Goal: Task Accomplishment & Management: Manage account settings

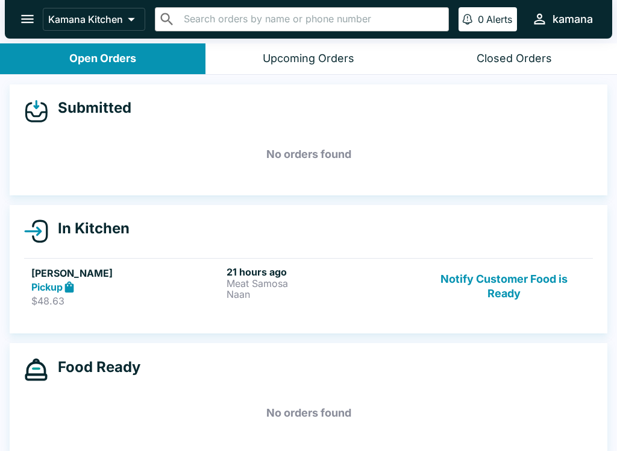
scroll to position [1, 0]
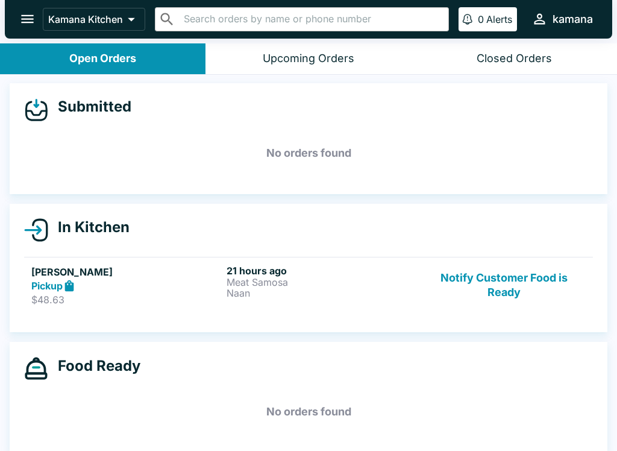
click at [36, 1] on div "Kamana Kitchen ​ ​ 0 Alerts kamana" at bounding box center [308, 19] width 607 height 39
click at [20, 11] on icon "open drawer" at bounding box center [27, 19] width 16 height 16
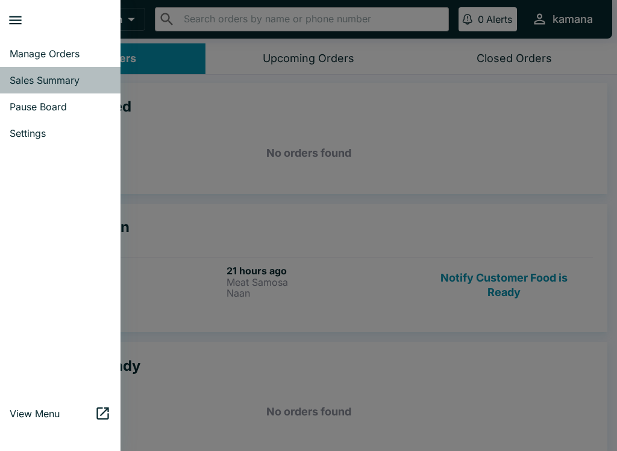
click at [60, 68] on link "Sales Summary" at bounding box center [60, 80] width 121 height 27
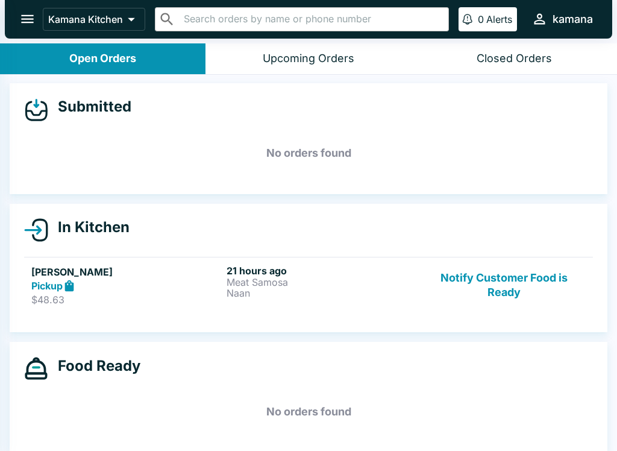
select select "03:00"
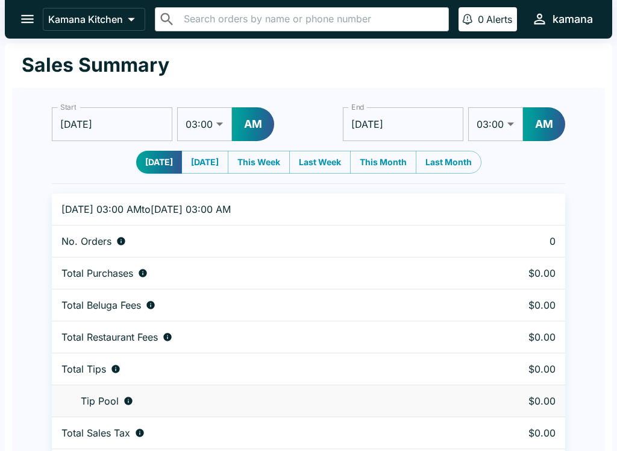
click at [211, 167] on button "[DATE]" at bounding box center [204, 162] width 47 height 23
type input "[DATE]"
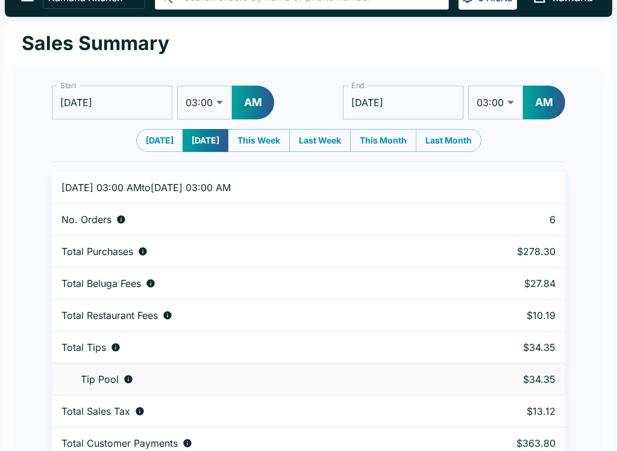
scroll to position [37, 0]
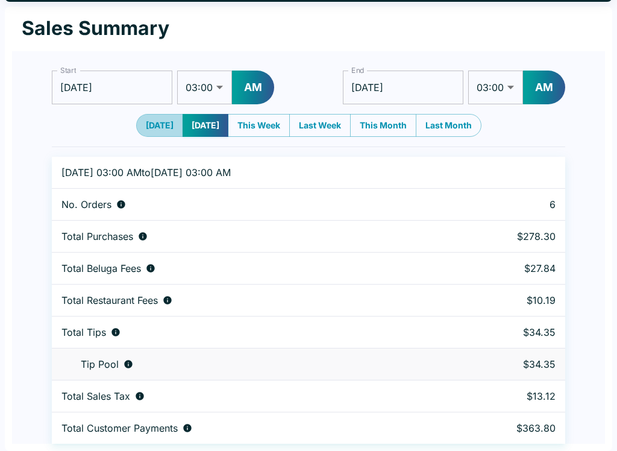
click at [160, 120] on button "[DATE]" at bounding box center [159, 125] width 47 height 23
type input "[DATE]"
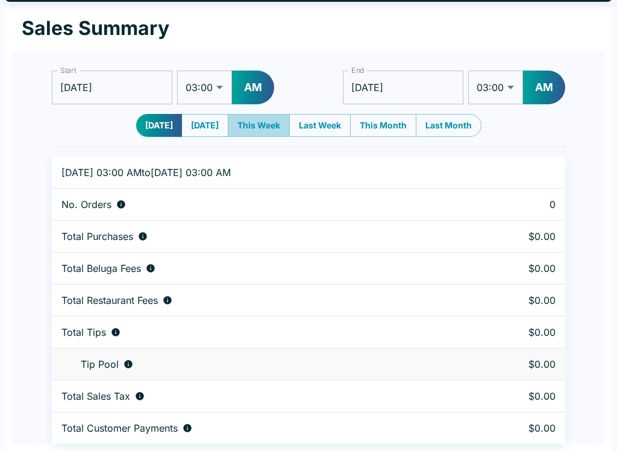
click at [268, 125] on button "This Week" at bounding box center [259, 125] width 62 height 23
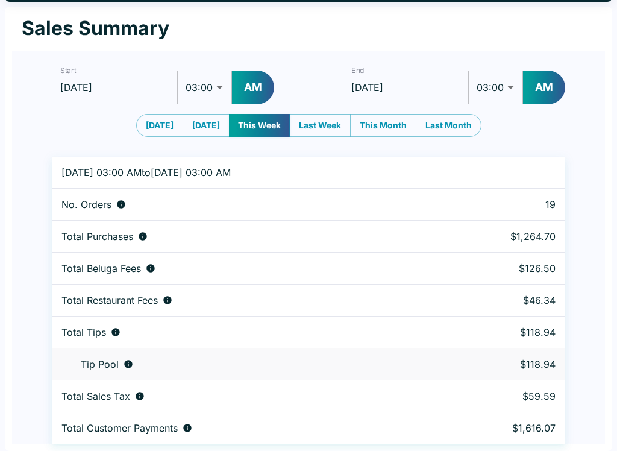
click at [315, 382] on td "Total Sales Tax" at bounding box center [243, 396] width 383 height 32
click at [330, 121] on button "Last Week" at bounding box center [319, 125] width 61 height 23
type input "[DATE]"
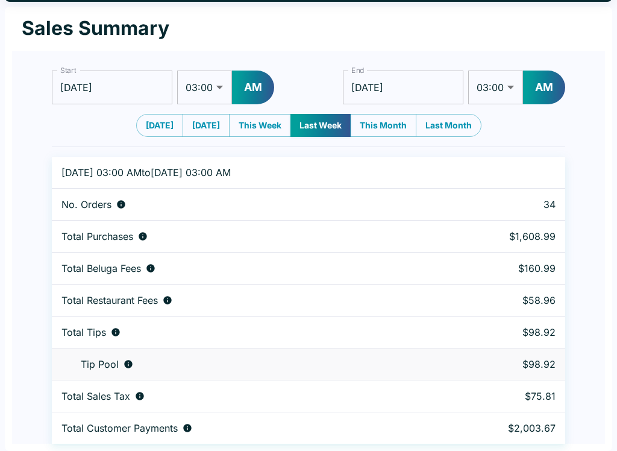
click at [309, 337] on div "Total Tips" at bounding box center [241, 332] width 360 height 12
click at [401, 121] on button "This Month" at bounding box center [383, 125] width 66 height 23
type input "[DATE]"
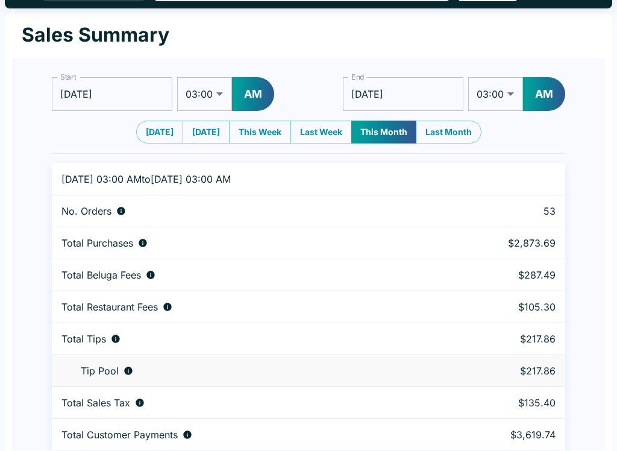
scroll to position [0, 0]
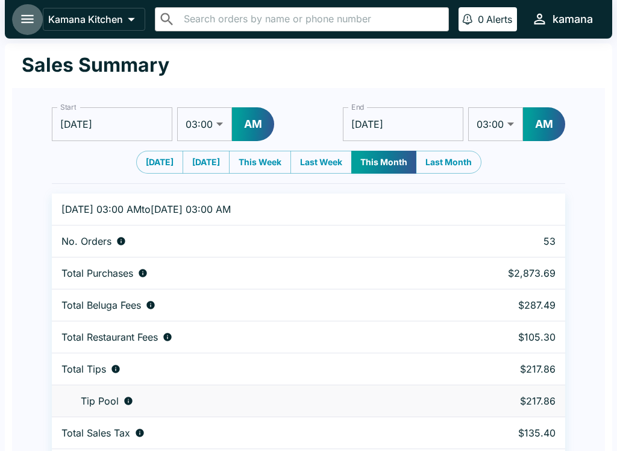
click at [36, 10] on button "open drawer" at bounding box center [27, 19] width 31 height 31
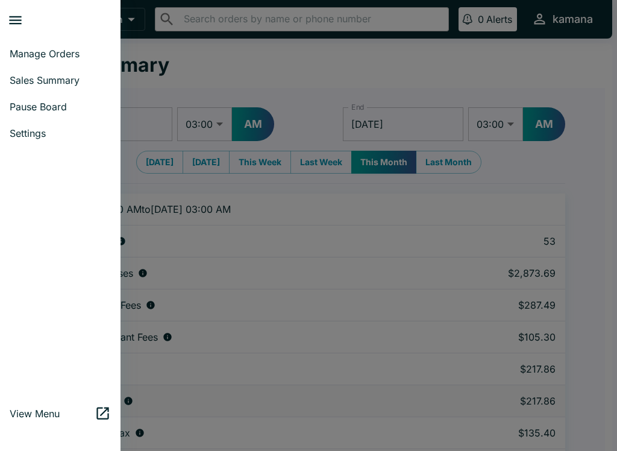
click at [31, 102] on span "Pause Board" at bounding box center [60, 107] width 101 height 12
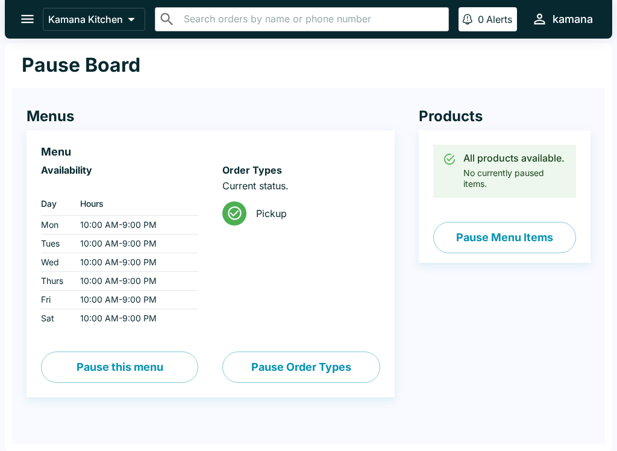
click at [25, 4] on button "open drawer" at bounding box center [27, 19] width 31 height 31
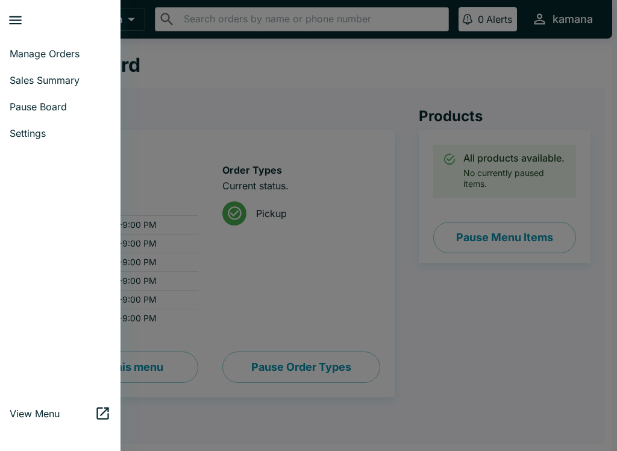
click at [50, 78] on span "Sales Summary" at bounding box center [60, 80] width 101 height 12
select select "03:00"
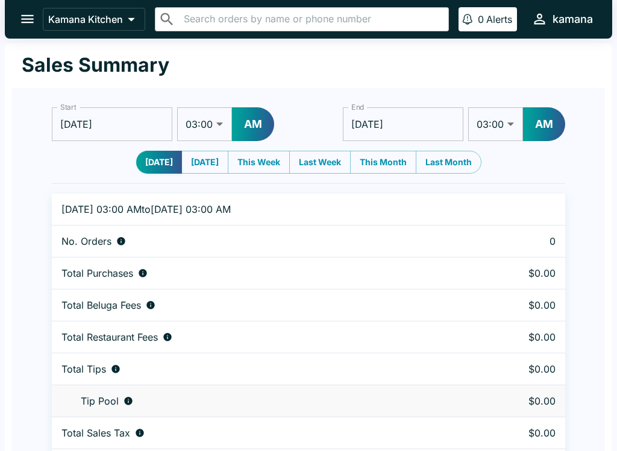
click at [25, 21] on icon "open drawer" at bounding box center [27, 19] width 16 height 16
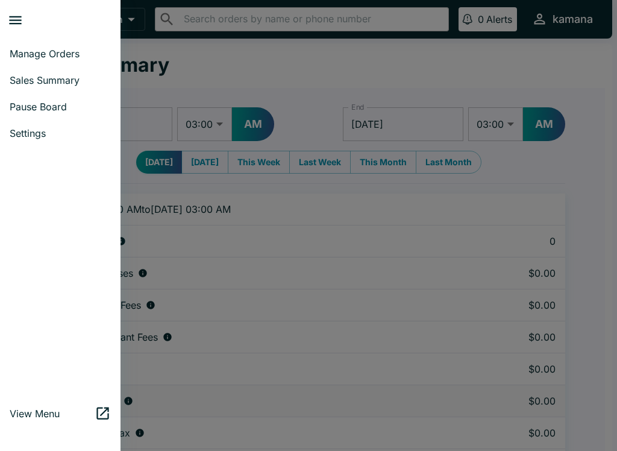
click at [76, 40] on link "Manage Orders" at bounding box center [60, 53] width 121 height 27
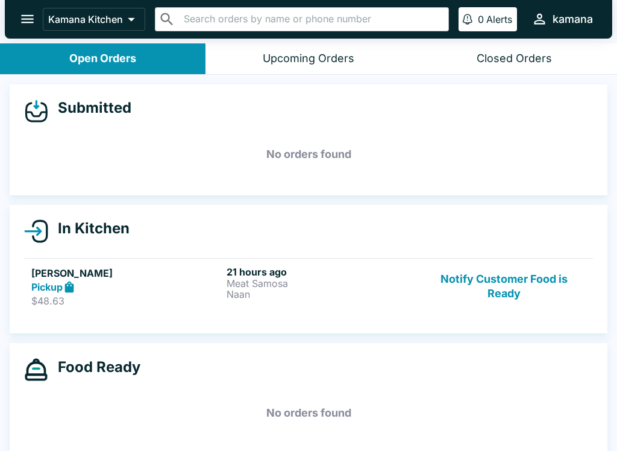
click at [606, 316] on div "In Kitchen [PERSON_NAME] Pickup $48.63 21 hours ago Meat Samosa Naan Notify Cus…" at bounding box center [309, 269] width 598 height 129
click at [606, 315] on div "In Kitchen [PERSON_NAME] Pickup $48.63 21 hours ago Meat Samosa Naan Notify Cus…" at bounding box center [309, 269] width 598 height 129
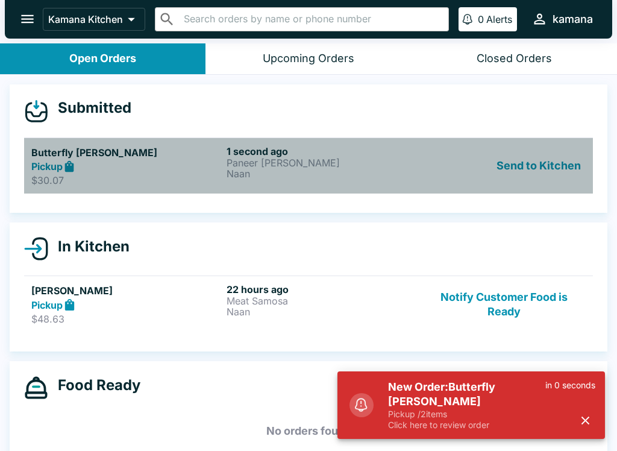
click at [566, 140] on link "Butterfly [PERSON_NAME] Pickup $30.07 1 second ago Paneer [PERSON_NAME] Send to…" at bounding box center [308, 165] width 569 height 57
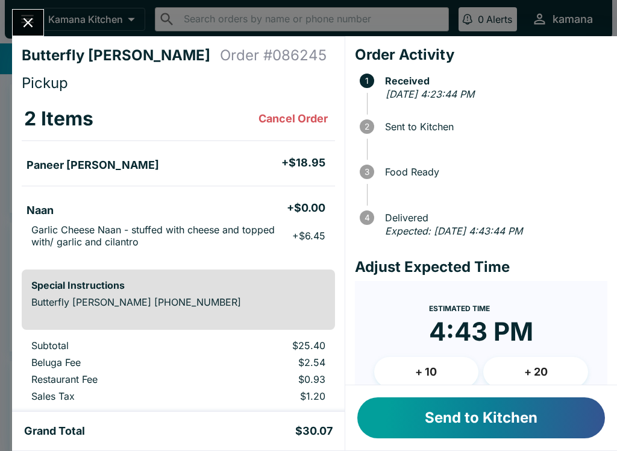
click at [519, 419] on button "Send to Kitchen" at bounding box center [481, 417] width 248 height 41
